Goal: Check status: Check status

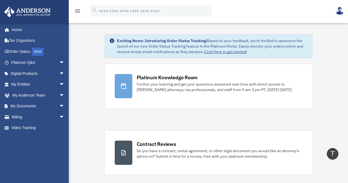
scroll to position [110, 0]
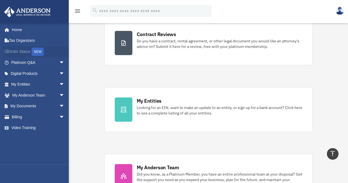
click at [18, 51] on link "Order Status NEW" at bounding box center [38, 51] width 69 height 11
click at [29, 50] on link "Order Status NEW" at bounding box center [38, 51] width 69 height 11
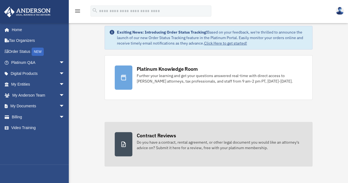
scroll to position [0, 0]
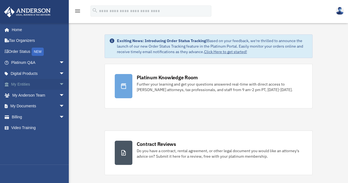
click at [59, 85] on span "arrow_drop_down" at bounding box center [64, 84] width 11 height 11
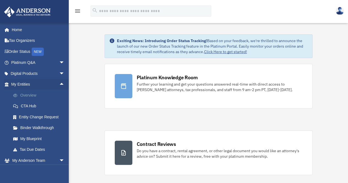
click at [27, 97] on link "Overview" at bounding box center [40, 95] width 65 height 11
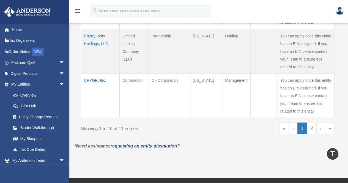
scroll to position [522, 0]
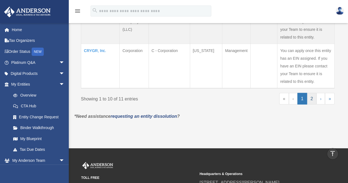
click at [311, 98] on link "2" at bounding box center [312, 99] width 10 height 12
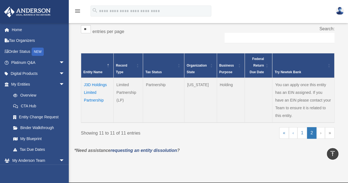
scroll to position [82, 0]
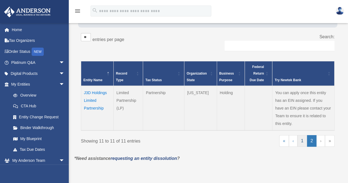
click at [301, 139] on link "1" at bounding box center [302, 141] width 10 height 12
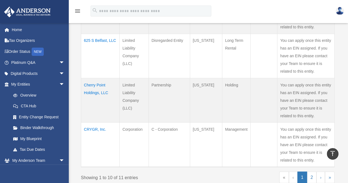
scroll to position [446, 0]
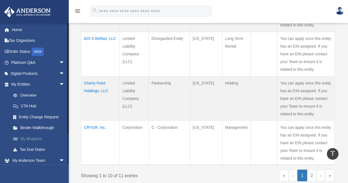
click at [38, 139] on link "My Blueprint" at bounding box center [40, 138] width 65 height 11
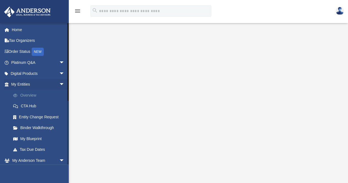
click at [29, 96] on link "Overview" at bounding box center [40, 95] width 65 height 11
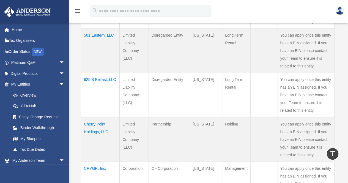
scroll to position [467, 0]
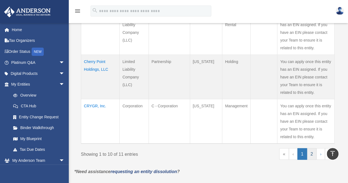
click at [312, 150] on link "2" at bounding box center [312, 154] width 10 height 12
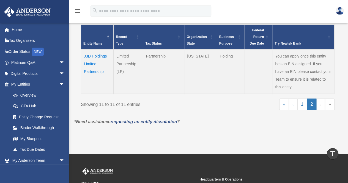
scroll to position [109, 0]
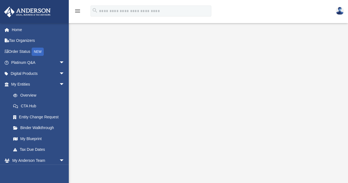
scroll to position [27, 0]
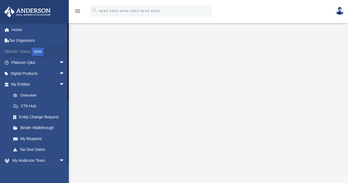
click at [17, 51] on link "Order Status NEW" at bounding box center [38, 51] width 69 height 11
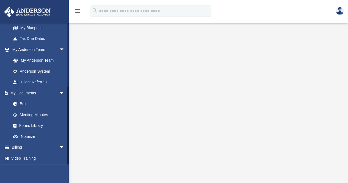
scroll to position [111, 0]
click at [59, 146] on span "arrow_drop_down" at bounding box center [64, 147] width 11 height 11
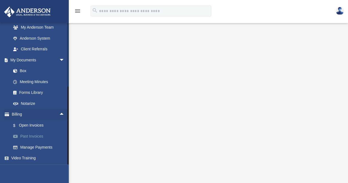
click at [38, 138] on link "Past Invoices" at bounding box center [40, 136] width 65 height 11
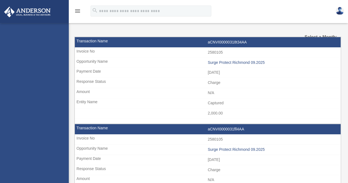
select select
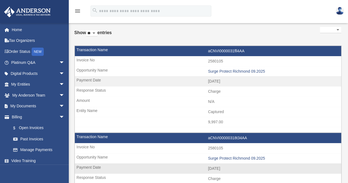
scroll to position [27, 0]
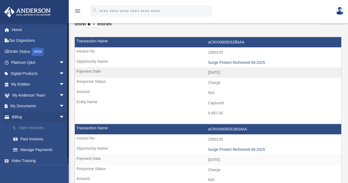
click at [38, 129] on link "$ Open Invoices" at bounding box center [40, 127] width 65 height 11
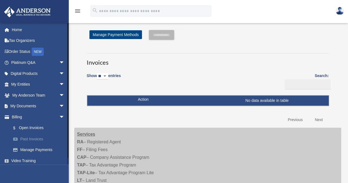
click at [38, 139] on link "Past Invoices" at bounding box center [40, 138] width 65 height 11
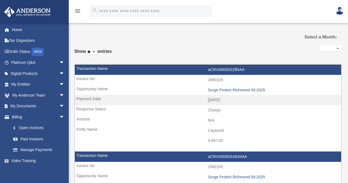
select select
click at [20, 50] on link "Order Status NEW" at bounding box center [38, 51] width 69 height 11
select select
